Goal: Task Accomplishment & Management: Complete application form

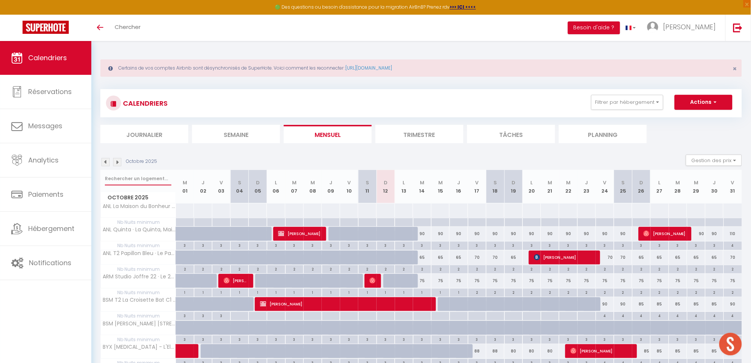
click at [141, 179] on input "text" at bounding box center [138, 179] width 67 height 14
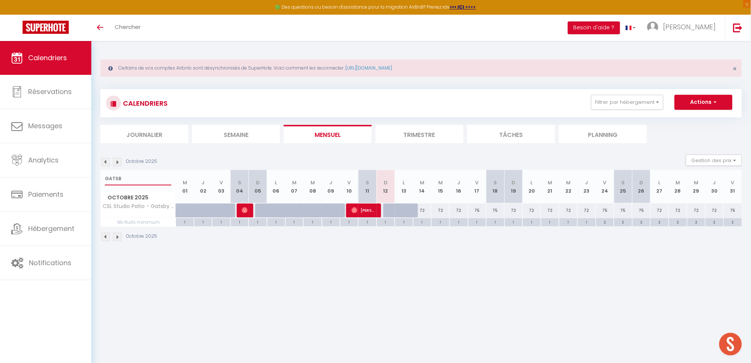
type input "GATSB"
click at [701, 101] on button "Actions" at bounding box center [704, 102] width 58 height 15
click at [694, 120] on link "Nouvelle réservation" at bounding box center [695, 119] width 65 height 11
select select
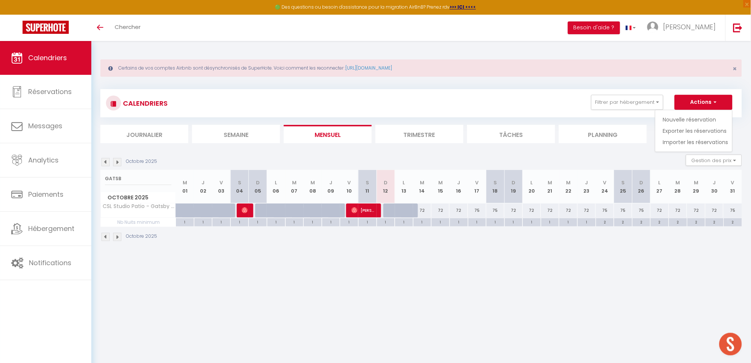
select select
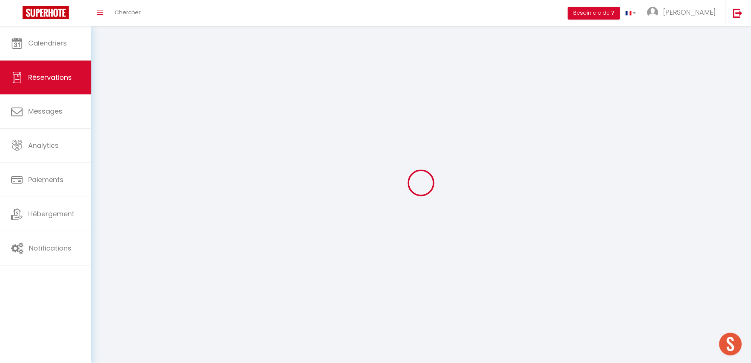
select select
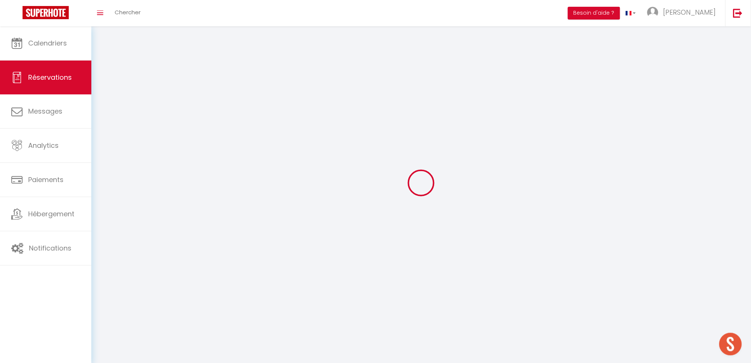
select select
checkbox input "false"
select select
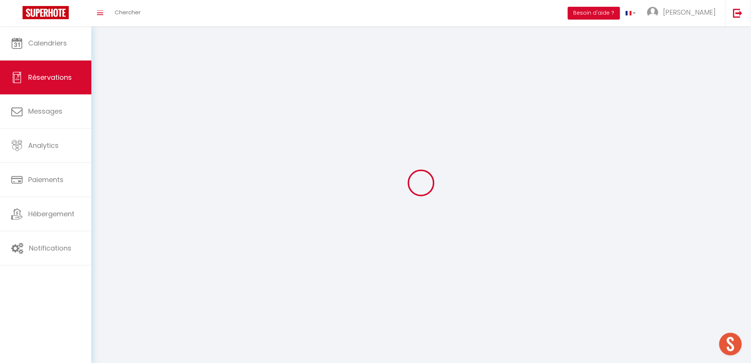
select select
checkbox input "false"
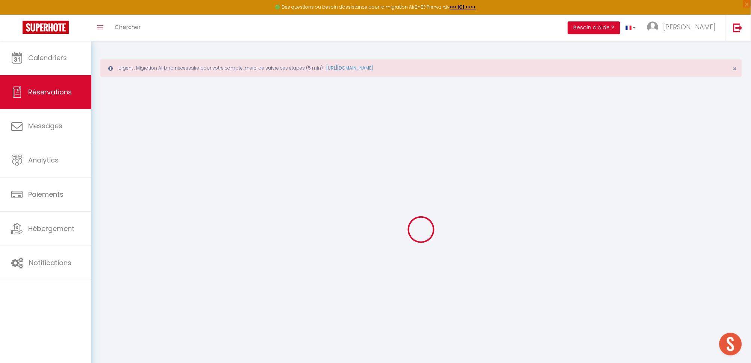
select select
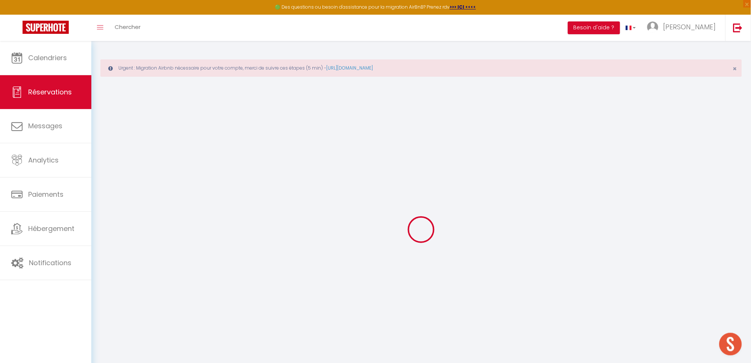
select select
checkbox input "false"
select select
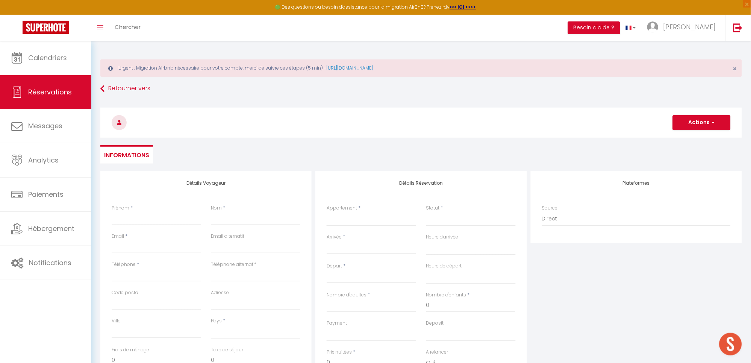
select select
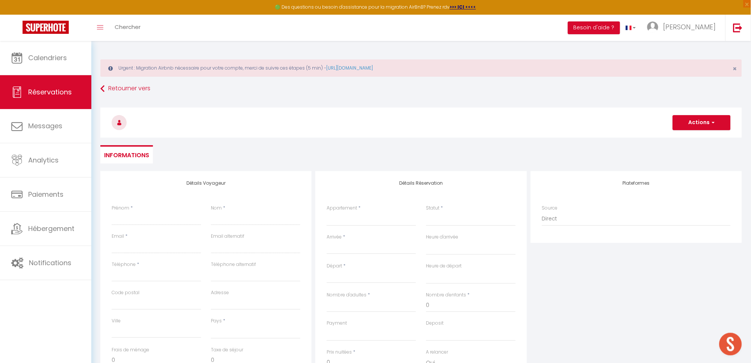
checkbox input "false"
select select
click at [362, 221] on select "ANL La Maison du Bonheur - Chez Fanny & Charles ANL Quinta · La Quinta, Maison …" at bounding box center [371, 219] width 89 height 14
select select "21419"
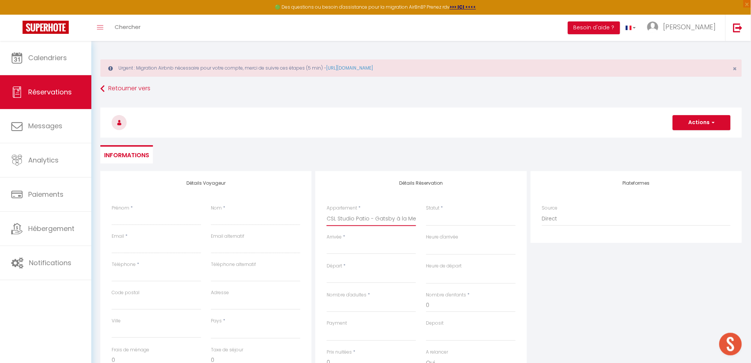
click at [327, 212] on select "ANL La Maison du Bonheur - Chez Fanny & Charles ANL Quinta · La Quinta, Maison …" at bounding box center [371, 219] width 89 height 14
select select
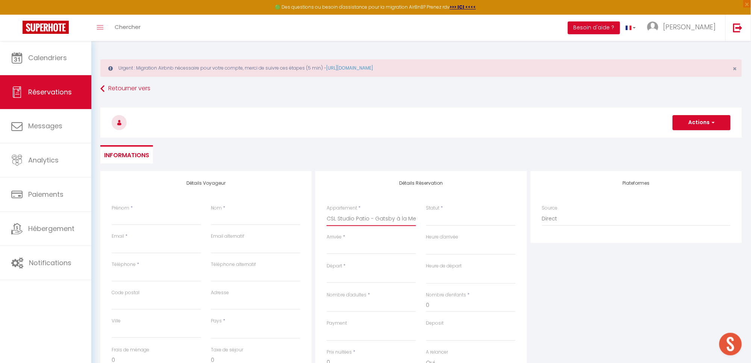
select select
checkbox input "false"
click at [439, 223] on select "Confirmé Non Confirmé Annulé Annulé par le voyageur No Show Request" at bounding box center [470, 219] width 89 height 14
select select
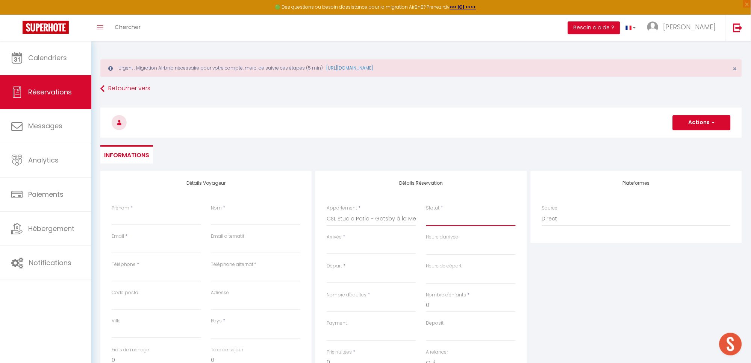
select select
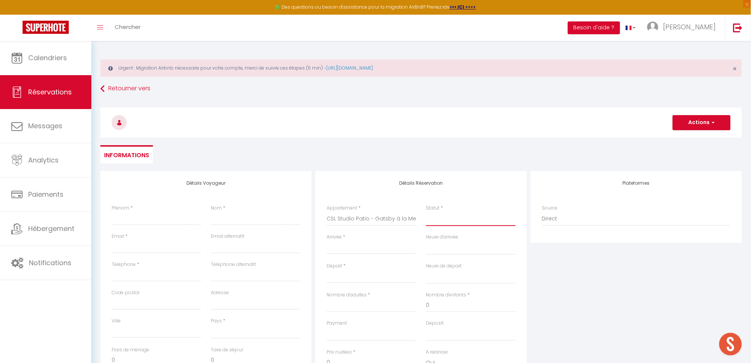
checkbox input "false"
select select "1"
click at [426, 212] on select "Confirmé Non Confirmé Annulé Annulé par le voyageur No Show Request" at bounding box center [470, 219] width 89 height 14
select select
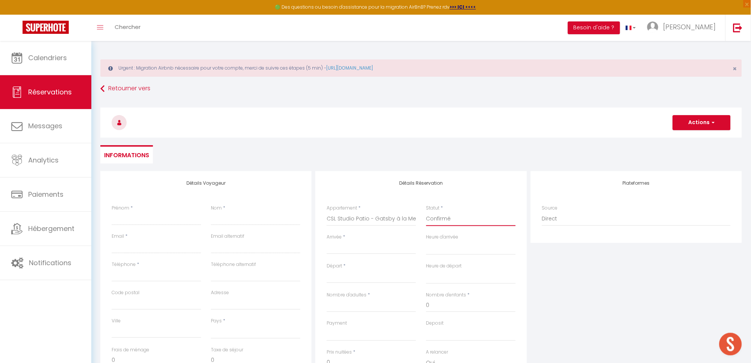
select select
checkbox input "false"
click at [364, 256] on div "Arrivée * < Oct 2025 > Dim Lun Mar Mer Jeu Ven Sam 1 2 3 4 5 6 7 8 9 10 11 12 1…" at bounding box center [371, 247] width 99 height 29
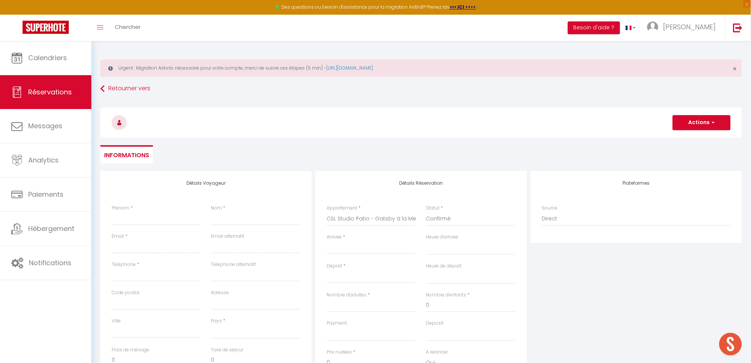
click at [357, 251] on input "Arrivée" at bounding box center [371, 248] width 89 height 10
click at [364, 245] on input "Arrivée" at bounding box center [371, 248] width 89 height 10
click at [432, 322] on span "18" at bounding box center [431, 320] width 16 height 15
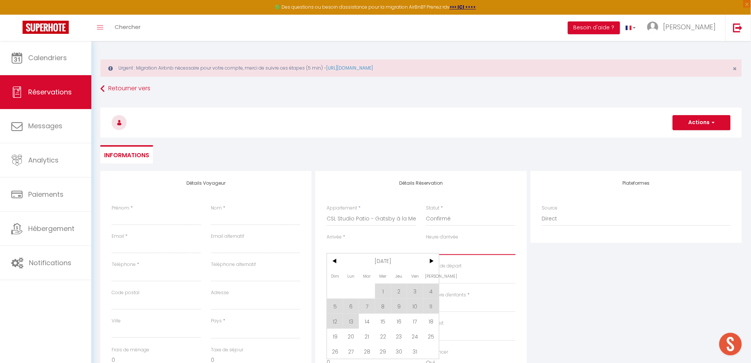
click at [453, 251] on select "00:00 00:30 01:00 01:30 02:00 02:30 03:00 03:30 04:00 04:30 05:00 05:30 06:00 0…" at bounding box center [470, 248] width 89 height 14
select select
type input "Sam 18 Octobre 2025"
select select
type input "Dim 19 Octobre 2025"
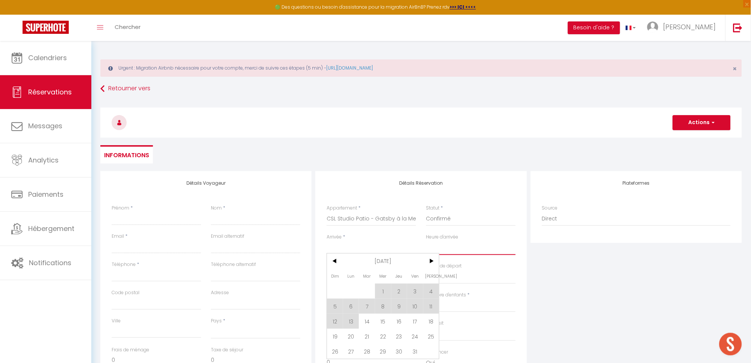
select select
checkbox input "false"
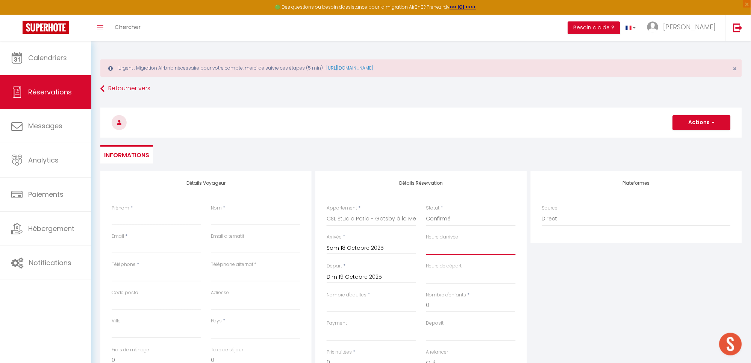
select select "16:00"
click at [426, 241] on select "00:00 00:30 01:00 01:30 02:00 02:30 03:00 03:30 04:00 04:30 05:00 05:30 06:00 0…" at bounding box center [470, 248] width 89 height 14
select select
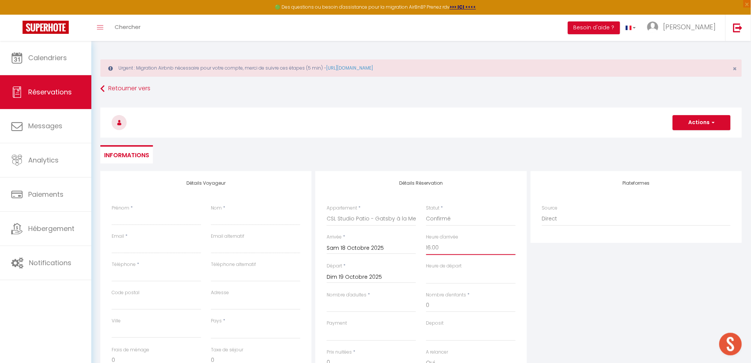
select select
checkbox input "false"
click at [381, 275] on input "Dim 19 Octobre 2025" at bounding box center [371, 277] width 89 height 10
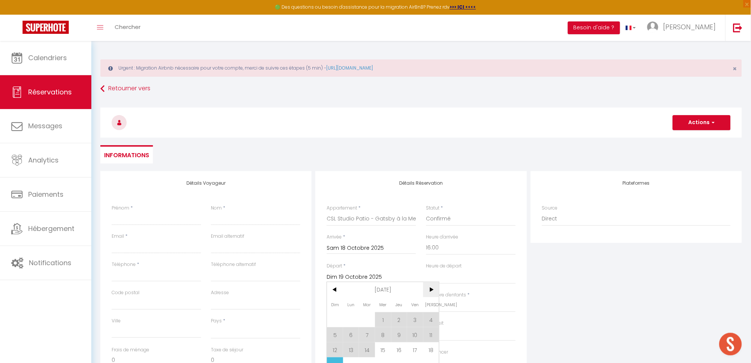
click at [432, 289] on span ">" at bounding box center [431, 289] width 16 height 15
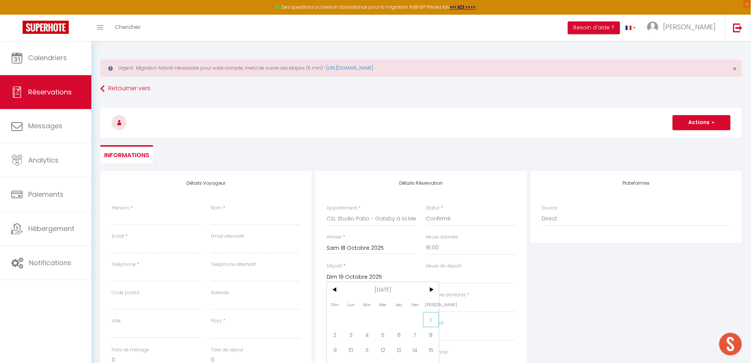
click at [431, 321] on span "1" at bounding box center [431, 319] width 16 height 15
click at [440, 278] on select "00:00 00:30 01:00 01:30 02:00 02:30 03:00 03:30 04:00 04:30 05:00 05:30 06:00 0…" at bounding box center [470, 276] width 89 height 14
select select
type input "Sam 01 Novembre 2025"
select select
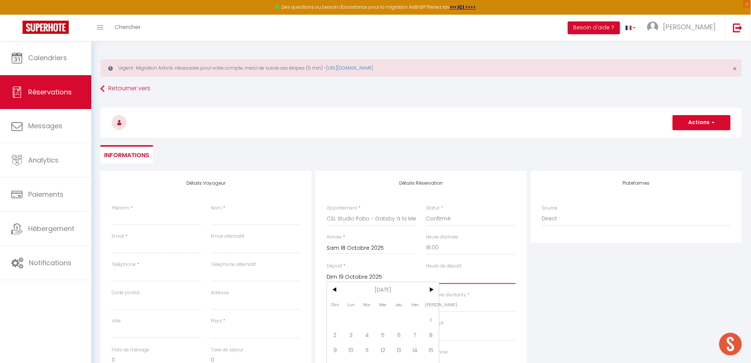
select select
checkbox input "false"
select select "11:00"
click at [426, 269] on select "00:00 00:30 01:00 01:30 02:00 02:30 03:00 03:30 04:00 04:30 05:00 05:30 06:00 0…" at bounding box center [470, 276] width 89 height 14
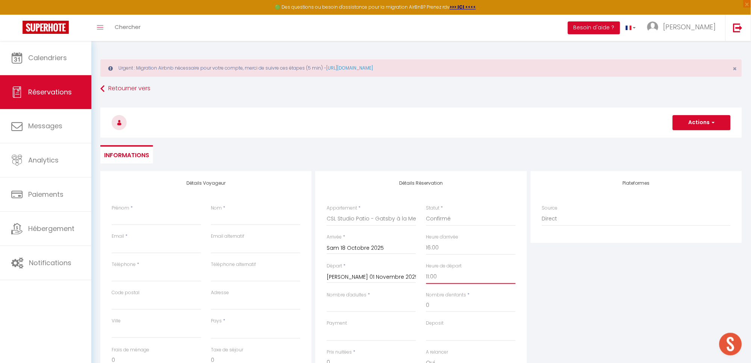
select select
checkbox input "false"
click at [563, 222] on select "Direct Airbnb.com Booking.com Chalet montagne Expedia Gite de France Homeaway H…" at bounding box center [636, 219] width 189 height 14
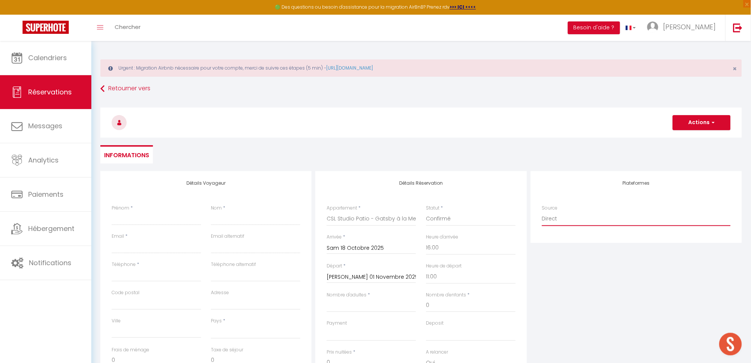
select select "72"
click at [542, 212] on select "Direct Airbnb.com Booking.com Chalet montagne Expedia Gite de France Homeaway H…" at bounding box center [636, 219] width 189 height 14
select select
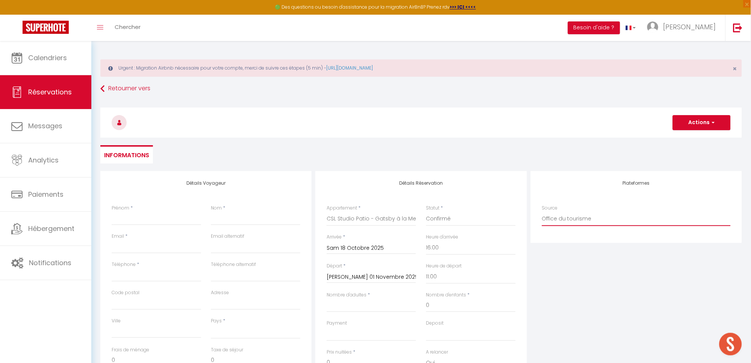
checkbox input "false"
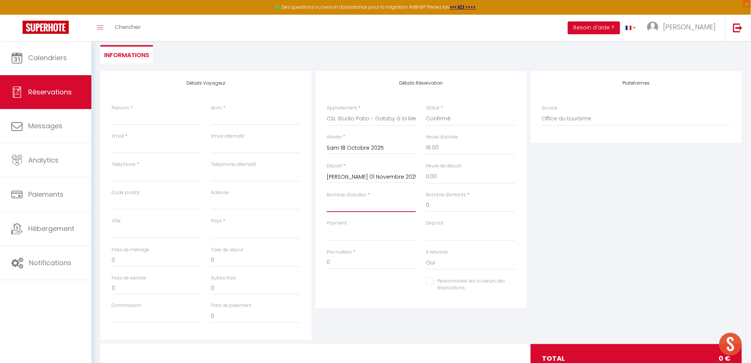
click at [349, 206] on input "Nombre d'adultes" at bounding box center [371, 205] width 89 height 14
type input "2"
select select
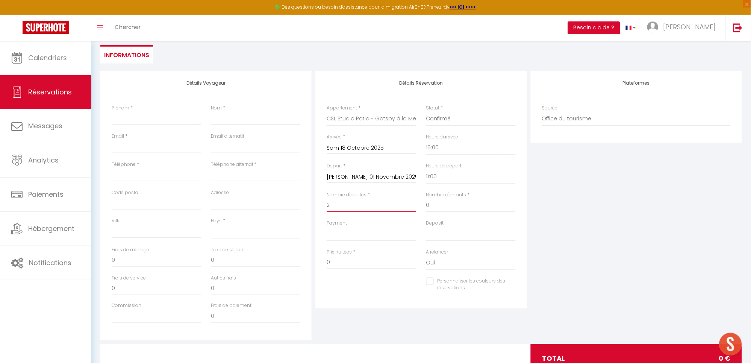
checkbox input "false"
select select
type input "15"
select select
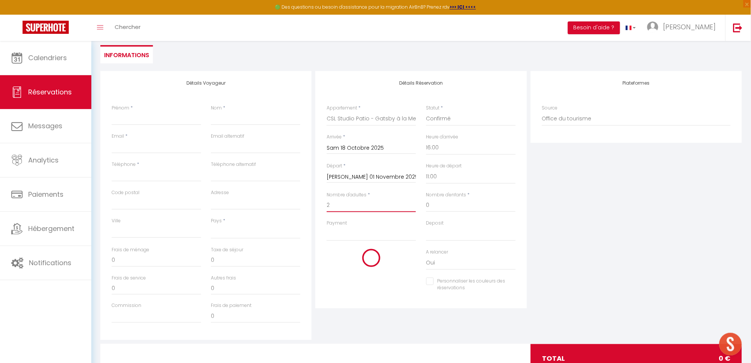
type input "767.25"
checkbox input "false"
type input "2"
click at [350, 238] on select "OK KO" at bounding box center [371, 234] width 89 height 14
select select "12"
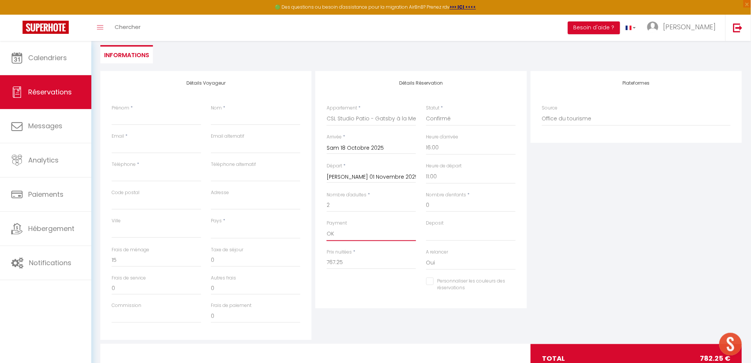
click at [327, 227] on select "OK KO" at bounding box center [371, 234] width 89 height 14
select select
checkbox input "false"
click at [434, 241] on div "Deposit OK KO" at bounding box center [470, 233] width 99 height 29
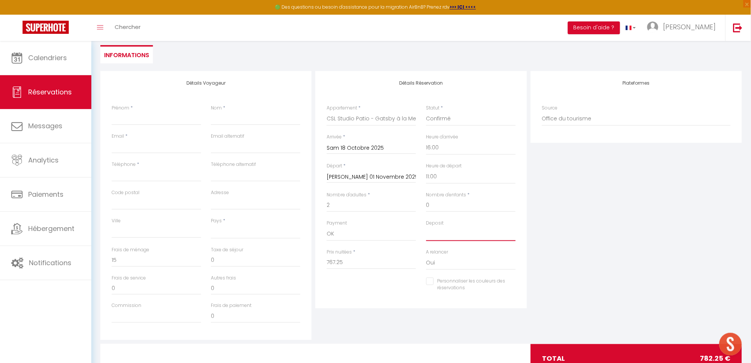
click at [434, 239] on select "OK KO" at bounding box center [470, 234] width 89 height 14
select select "15"
click at [426, 227] on select "OK KO" at bounding box center [470, 234] width 89 height 14
select select
checkbox input "false"
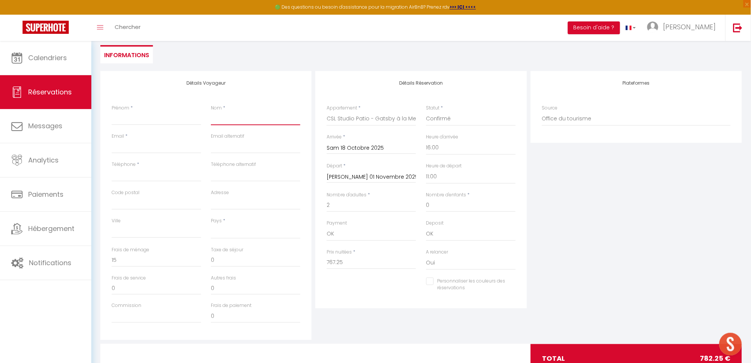
click at [263, 118] on input "Nom" at bounding box center [255, 119] width 89 height 14
type input "M"
select select
checkbox input "false"
type input "MO"
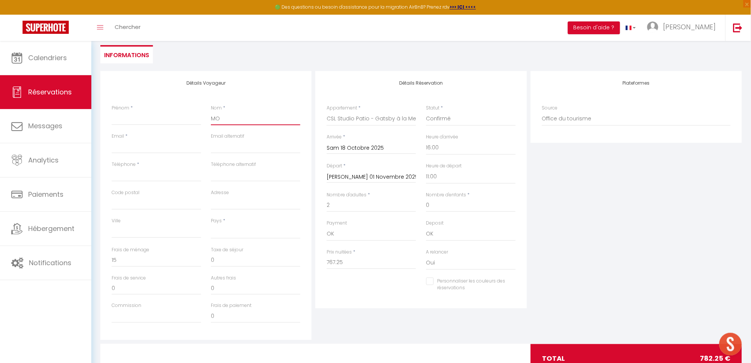
select select
checkbox input "false"
type input "MOU"
select select
checkbox input "false"
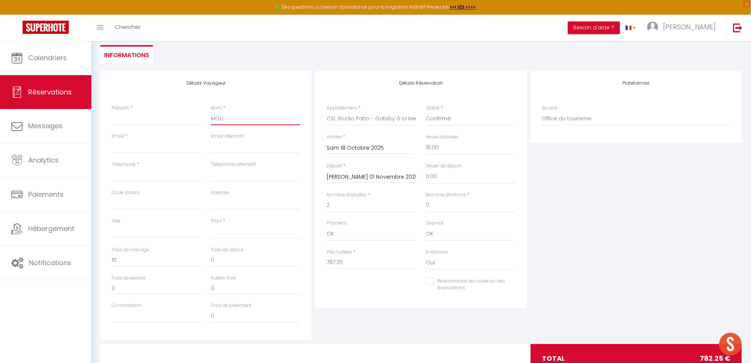
type input "MOUT"
select select
checkbox input "false"
type input "MOUTE"
select select
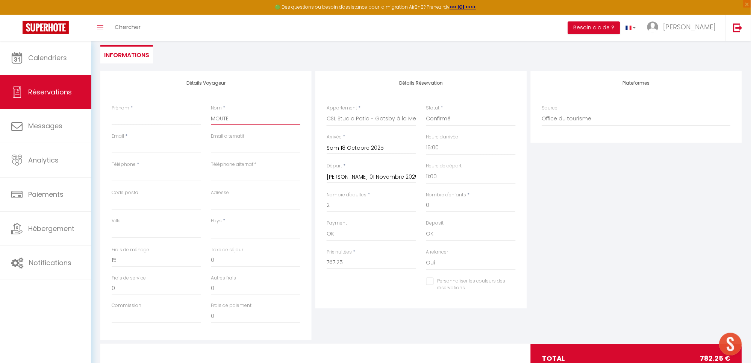
checkbox input "false"
type input "MOUTEN"
select select
checkbox input "false"
type input "MOUTENE"
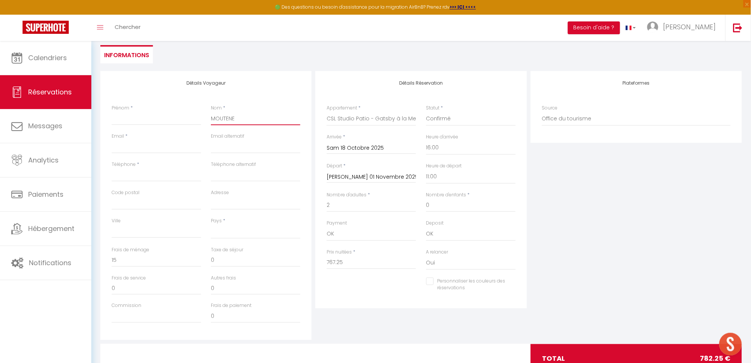
select select
checkbox input "false"
type input "MOUTENET"
select select
checkbox input "false"
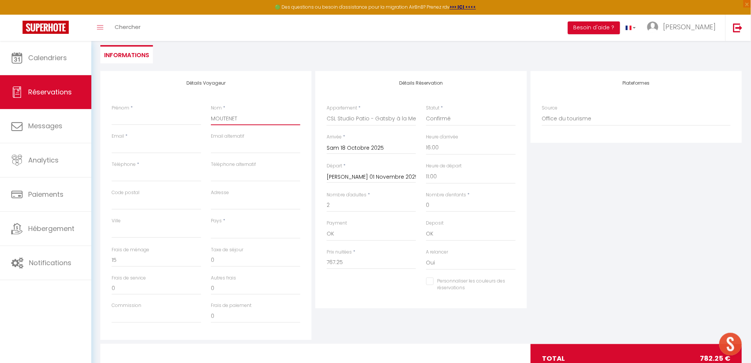
type input "MOUTENET"
click at [176, 122] on input "Prénom" at bounding box center [156, 119] width 89 height 14
type input "E"
select select
checkbox input "false"
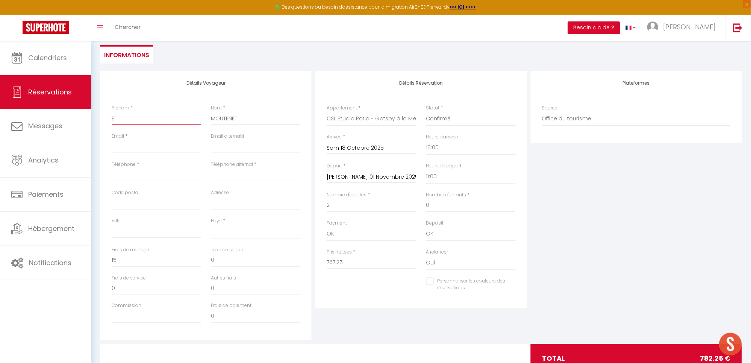
type input "El"
select select
checkbox input "false"
type input "Eli"
select select
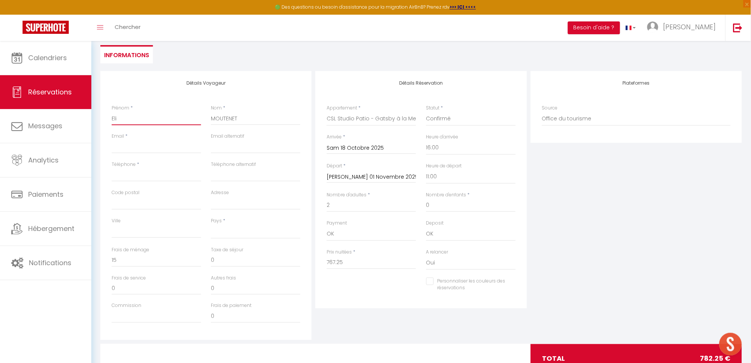
checkbox input "false"
type input "Elie"
select select
checkbox input "false"
type input "Elie"
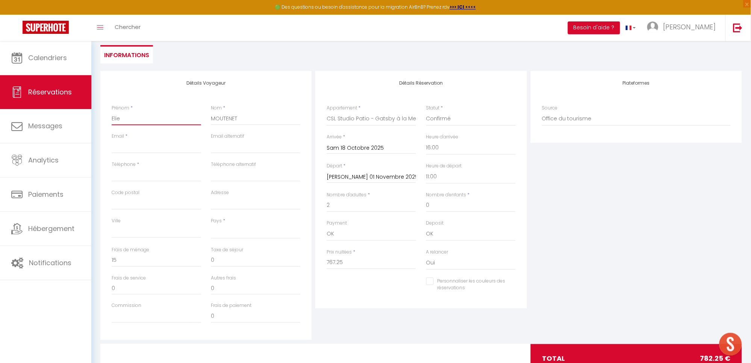
select select
checkbox input "false"
type input "Elie P"
select select
checkbox input "false"
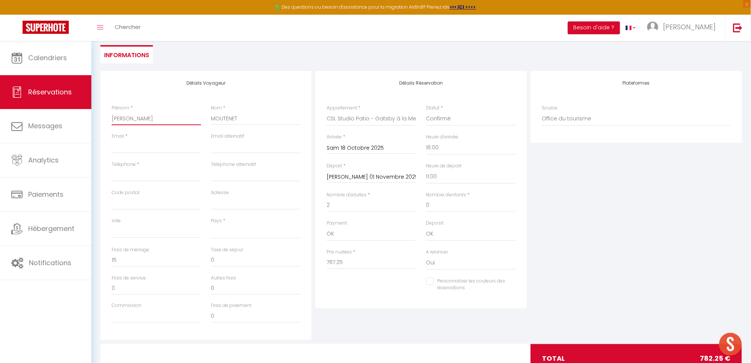
type input "Elie Pa"
select select
checkbox input "false"
type input "Elie Pat"
select select
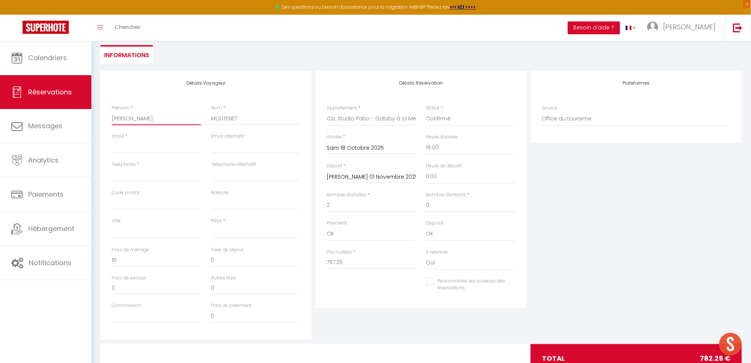
checkbox input "false"
type input "Elie Patr"
select select
checkbox input "false"
type input "Elie Patri"
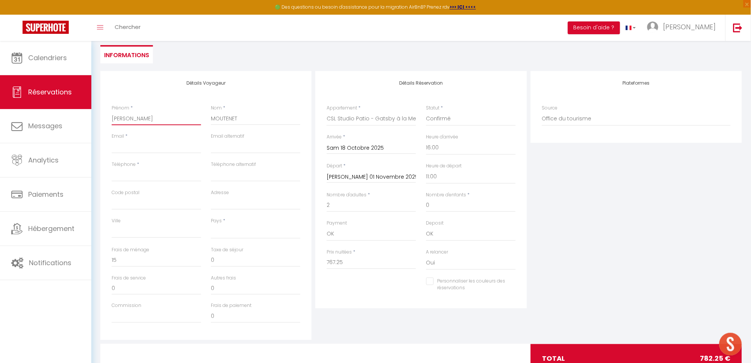
select select
checkbox input "false"
type input "Elie Patric"
select select
checkbox input "false"
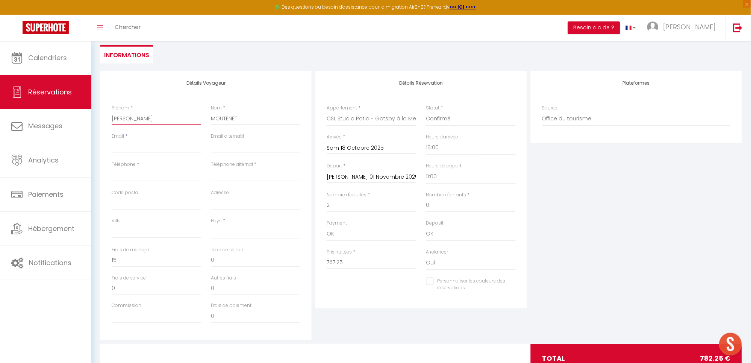
type input "Elie Patrice"
select select
checkbox input "false"
type input "Elie Patrice"
click at [146, 148] on input "Email client" at bounding box center [156, 147] width 89 height 14
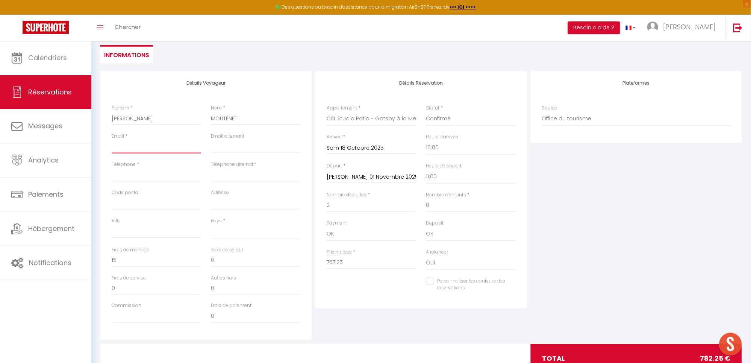
type input "p"
select select
checkbox input "false"
select select
checkbox input "false"
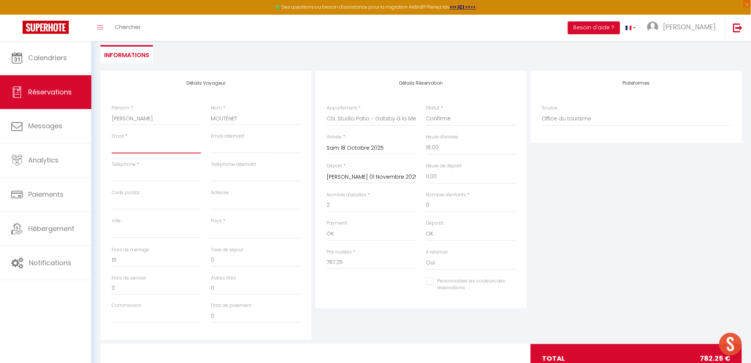
type input "P"
select select
checkbox input "false"
select select
checkbox input "false"
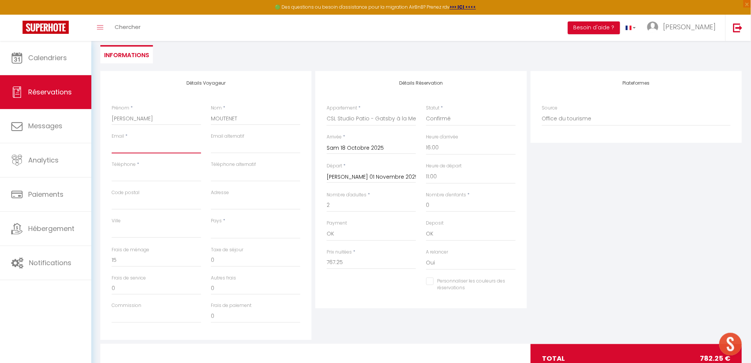
type input "p"
select select
checkbox input "false"
type input "pa"
select select
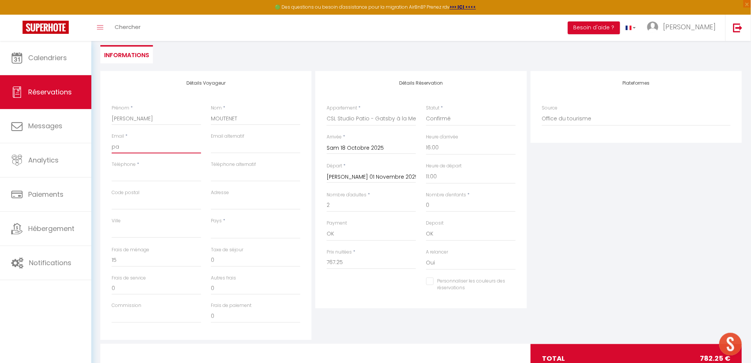
checkbox input "false"
type input "pat"
select select
checkbox input "false"
type input "patr"
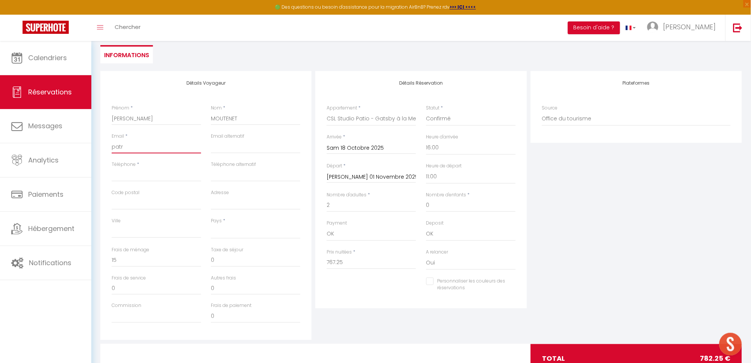
select select
checkbox input "false"
type input "patrc"
select select
checkbox input "false"
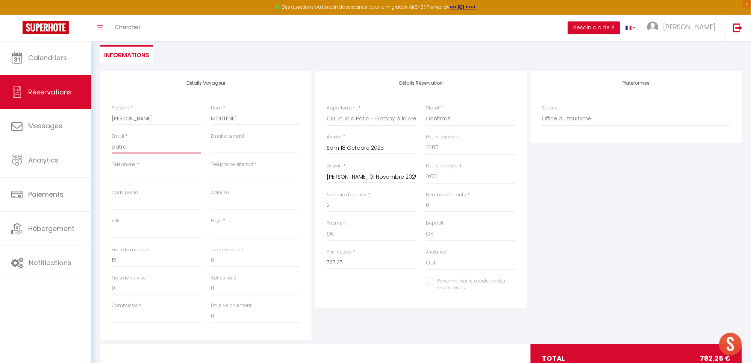
type input "patr"
select select
checkbox input "false"
type input "patri"
select select
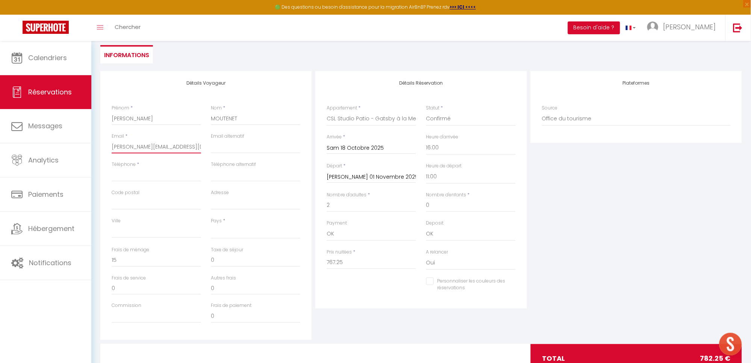
click at [182, 144] on input "patrice.moutenet@gmail.com" at bounding box center [156, 147] width 89 height 14
click at [251, 147] on input "email" at bounding box center [255, 147] width 89 height 14
paste input "patrice.moutenet@gmail.com"
click at [123, 172] on input "Téléphone" at bounding box center [156, 175] width 89 height 14
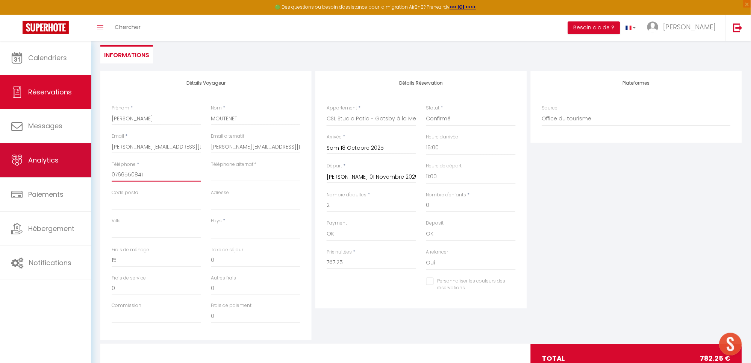
drag, startPoint x: 154, startPoint y: 174, endPoint x: 49, endPoint y: 177, distance: 104.5
click at [49, 177] on div "🟢 Des questions ou besoin d'assistance pour la migration AirBnB? Prenez rdv >>>…" at bounding box center [375, 166] width 751 height 451
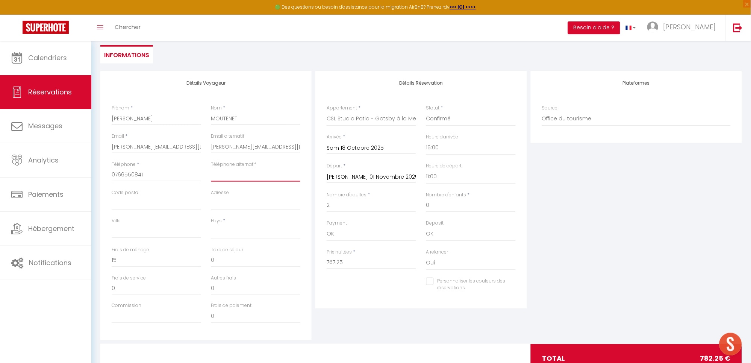
click at [216, 176] on input "Téléphone alternatif" at bounding box center [255, 175] width 89 height 14
paste input "0766550841"
click at [230, 207] on input "Adresse" at bounding box center [255, 203] width 89 height 14
click at [174, 202] on input "Code postal" at bounding box center [156, 203] width 89 height 14
click at [150, 231] on input "Ville" at bounding box center [156, 231] width 89 height 14
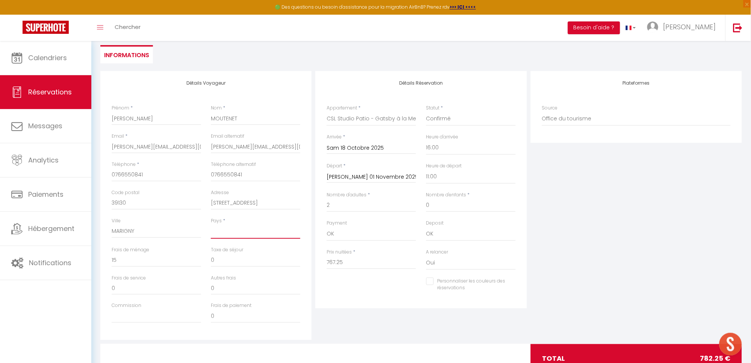
click at [245, 234] on select "France Portugal Afghanistan Albania Algeria American Samoa Andorra Angola Angui…" at bounding box center [255, 231] width 89 height 14
click at [211, 224] on select "France Portugal Afghanistan Albania Algeria American Samoa Andorra Angola Angui…" at bounding box center [255, 231] width 89 height 14
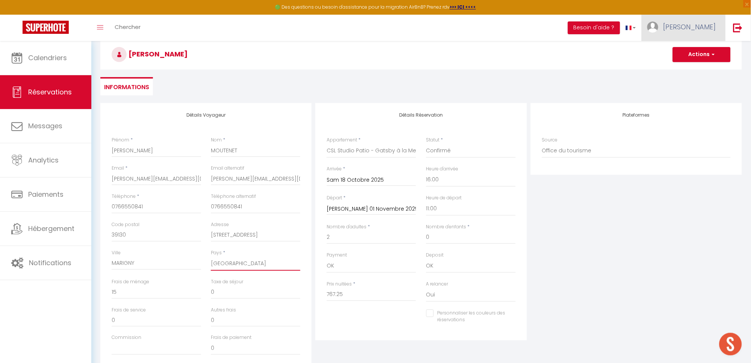
scroll to position [0, 0]
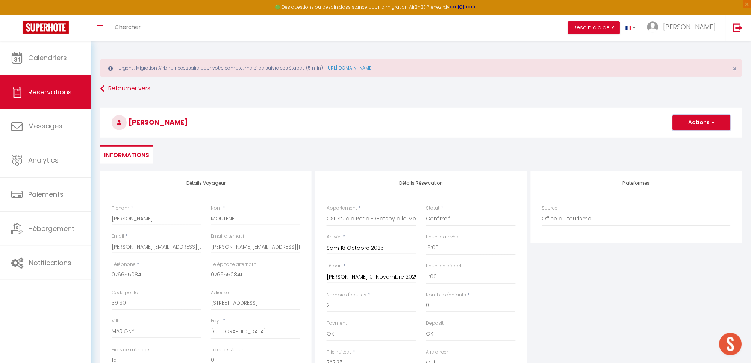
click at [710, 124] on button "Actions" at bounding box center [702, 122] width 58 height 15
click at [691, 139] on link "Enregistrer" at bounding box center [693, 139] width 59 height 10
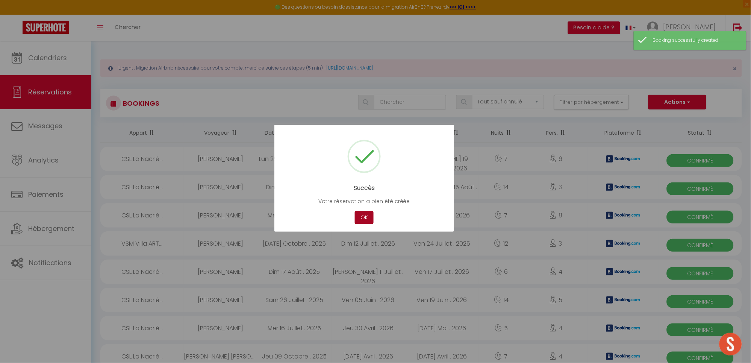
click at [365, 217] on button "OK" at bounding box center [364, 217] width 19 height 13
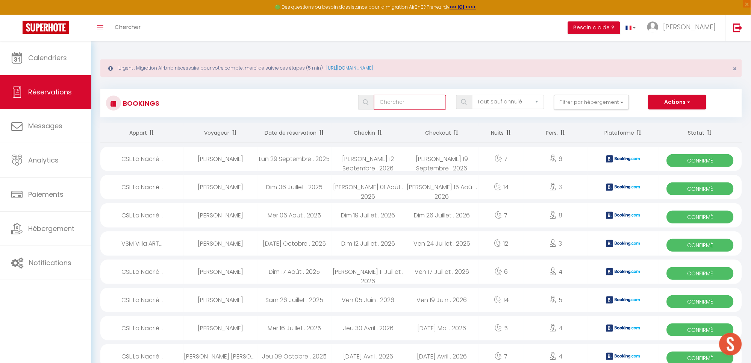
click at [393, 102] on input "text" at bounding box center [410, 102] width 72 height 15
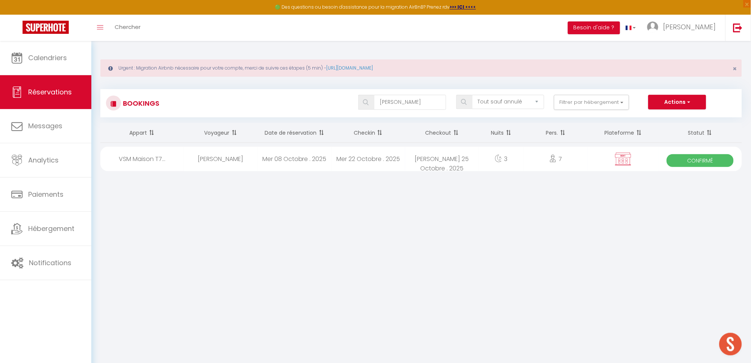
click at [290, 159] on div "Mer 08 Octobre . 2025" at bounding box center [294, 159] width 74 height 24
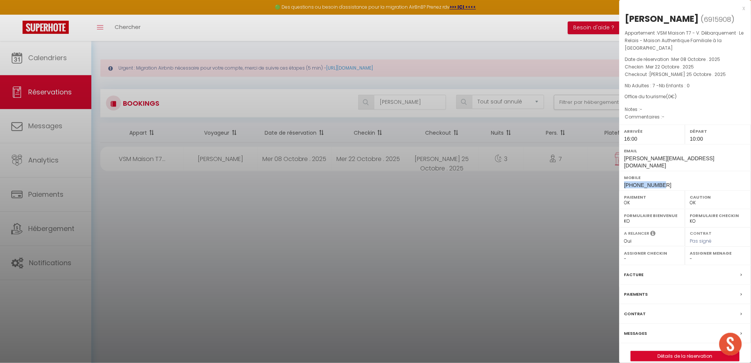
drag, startPoint x: 672, startPoint y: 166, endPoint x: 622, endPoint y: 169, distance: 50.8
click at [622, 171] on div "Mobile +12016758223" at bounding box center [685, 181] width 132 height 20
copy span "+12016758223"
drag, startPoint x: 693, startPoint y: 145, endPoint x: 696, endPoint y: 152, distance: 7.4
click at [696, 152] on div "Email greenberg.rd@gmail.com" at bounding box center [685, 157] width 132 height 27
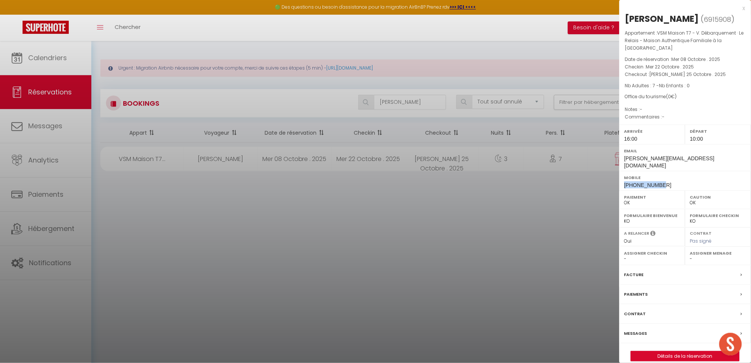
copy div "greenberg.rd@gmail.com"
